Goal: Task Accomplishment & Management: Manage account settings

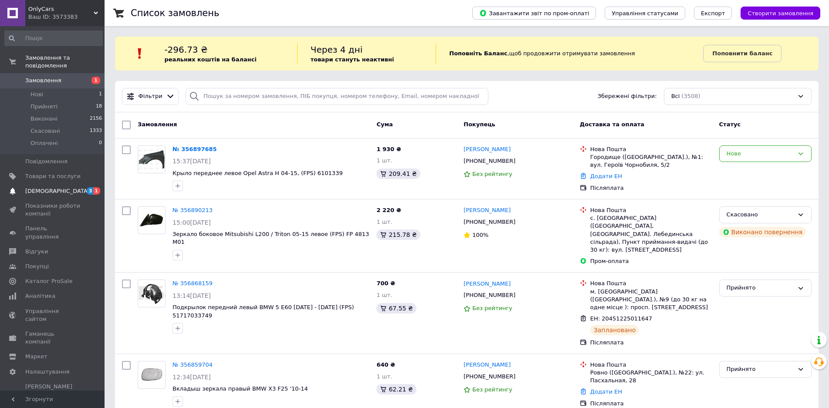
click at [44, 187] on span "[DEMOGRAPHIC_DATA]" at bounding box center [57, 191] width 64 height 8
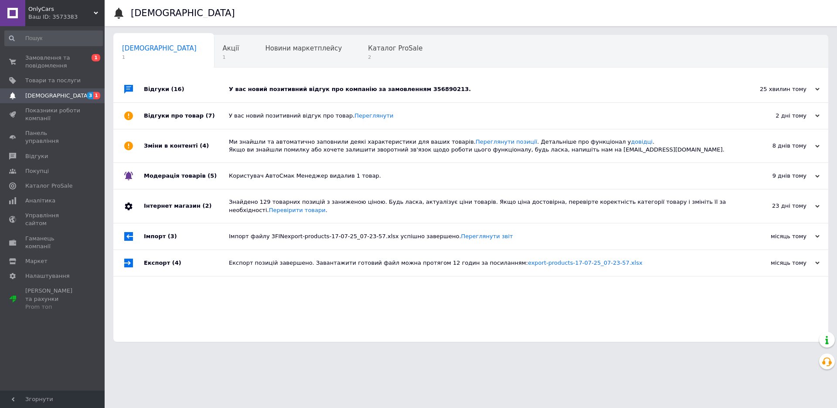
click at [310, 92] on div "У вас новий позитивний відгук про компанію за замовленням 356890213." at bounding box center [480, 89] width 503 height 8
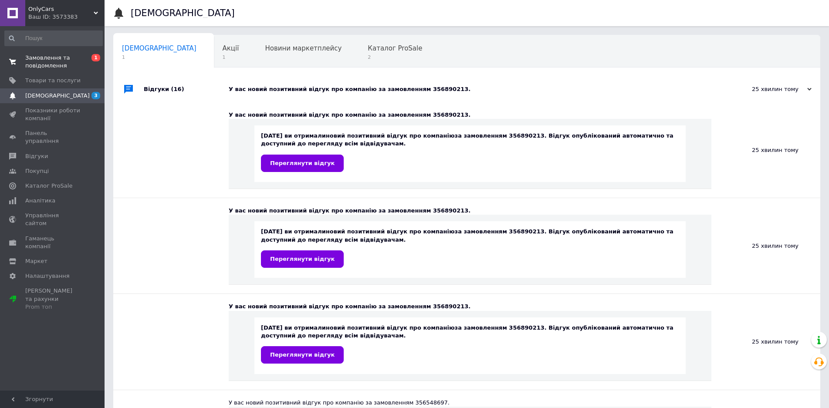
click at [68, 63] on span "Замовлення та повідомлення" at bounding box center [52, 62] width 55 height 16
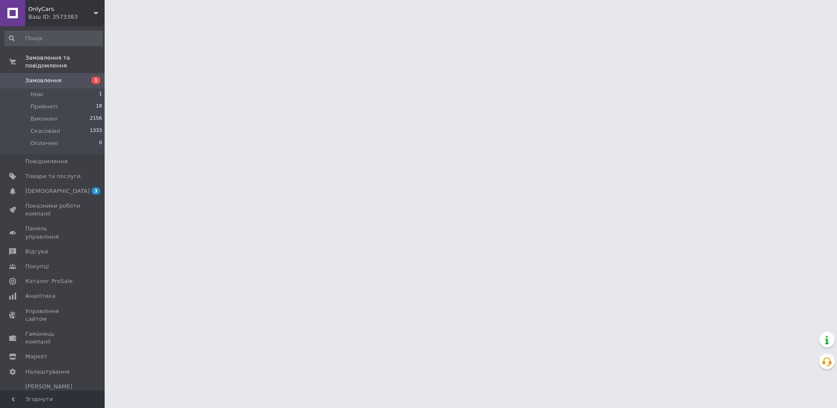
click at [63, 17] on div "Ваш ID: 3573383" at bounding box center [66, 17] width 76 height 8
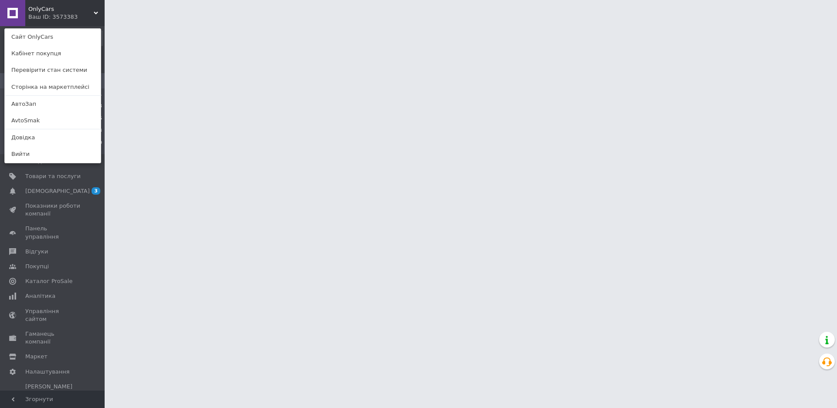
click at [41, 102] on link "АвтоЗап" at bounding box center [53, 104] width 96 height 17
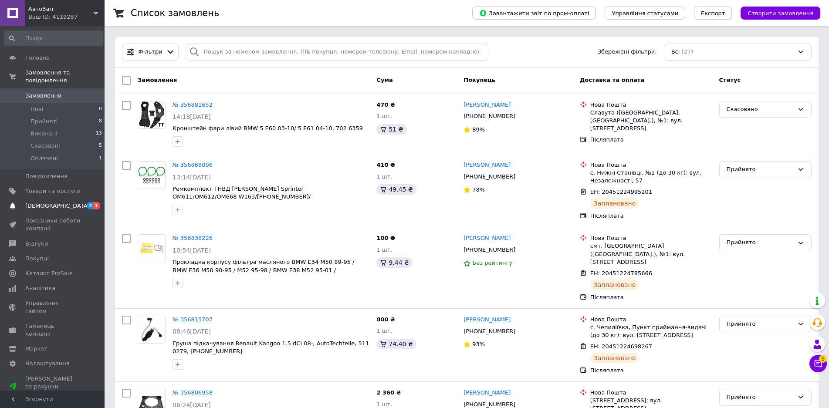
click at [52, 202] on span "[DEMOGRAPHIC_DATA]" at bounding box center [57, 206] width 64 height 8
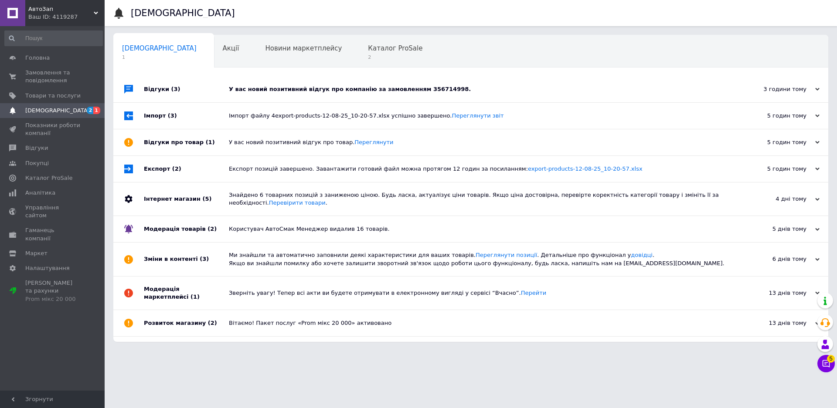
click at [287, 91] on div "У вас новий позитивний відгук про компанію за замовленням 356714998." at bounding box center [480, 89] width 503 height 8
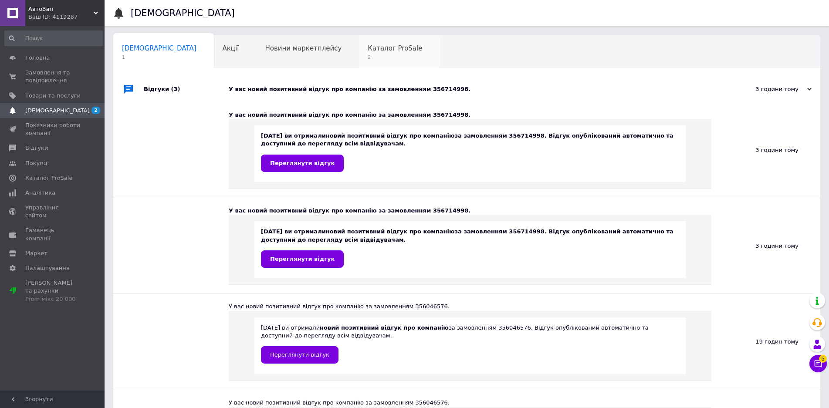
click at [368, 48] on span "Каталог ProSale" at bounding box center [395, 48] width 54 height 8
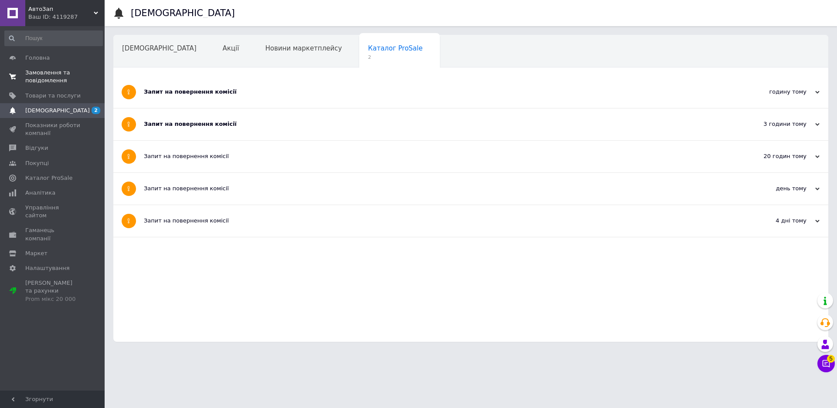
click at [44, 77] on span "Замовлення та повідомлення" at bounding box center [52, 77] width 55 height 16
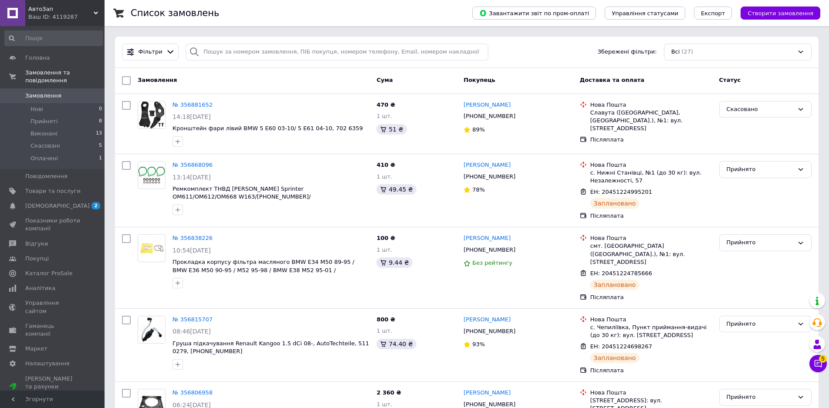
click at [194, 102] on link "№ 356881652" at bounding box center [193, 105] width 40 height 7
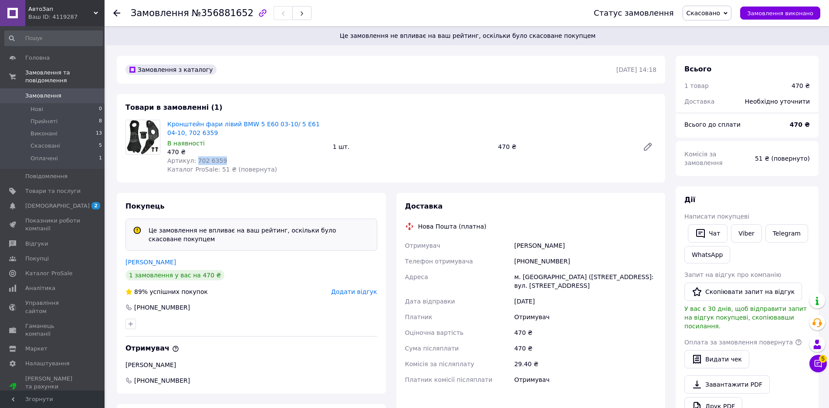
drag, startPoint x: 228, startPoint y: 159, endPoint x: 193, endPoint y: 163, distance: 34.6
click at [193, 163] on div "Артикул: 702 6359" at bounding box center [246, 160] width 159 height 9
copy span "702 6359"
click at [119, 13] on use at bounding box center [116, 13] width 7 height 7
